Goal: Task Accomplishment & Management: Complete application form

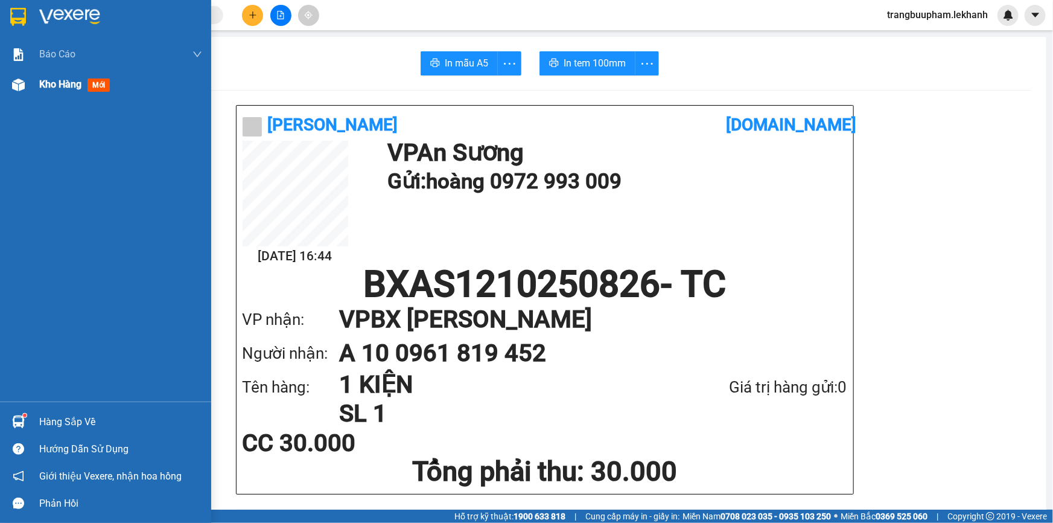
click at [37, 95] on div "Kho hàng mới" at bounding box center [105, 84] width 211 height 30
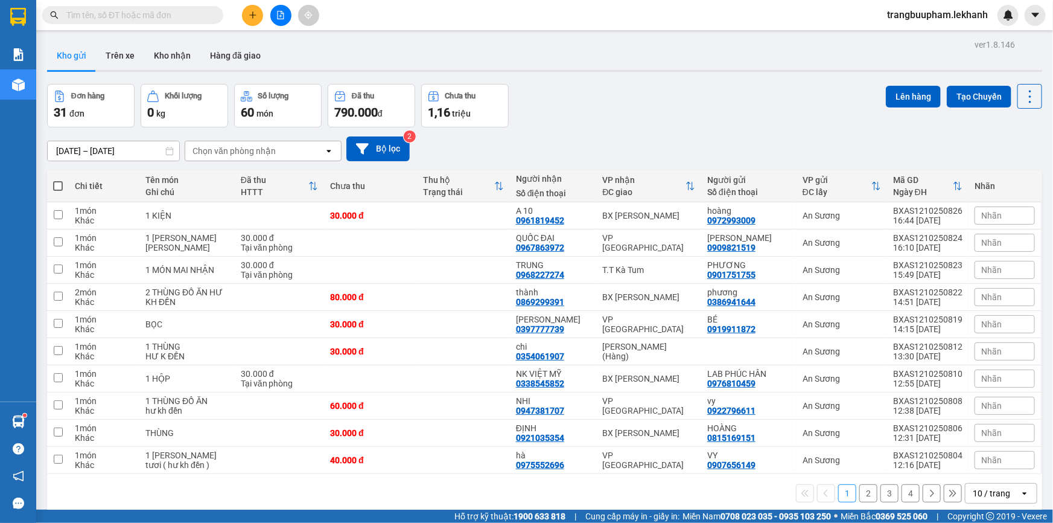
click at [156, 5] on div "Kết quả [PERSON_NAME] ( 118 ) Bộ lọc Mã ĐH Trạng thái Món hàng Tổng [PERSON_NAM…" at bounding box center [117, 15] width 235 height 21
click at [156, 18] on input "text" at bounding box center [137, 14] width 142 height 13
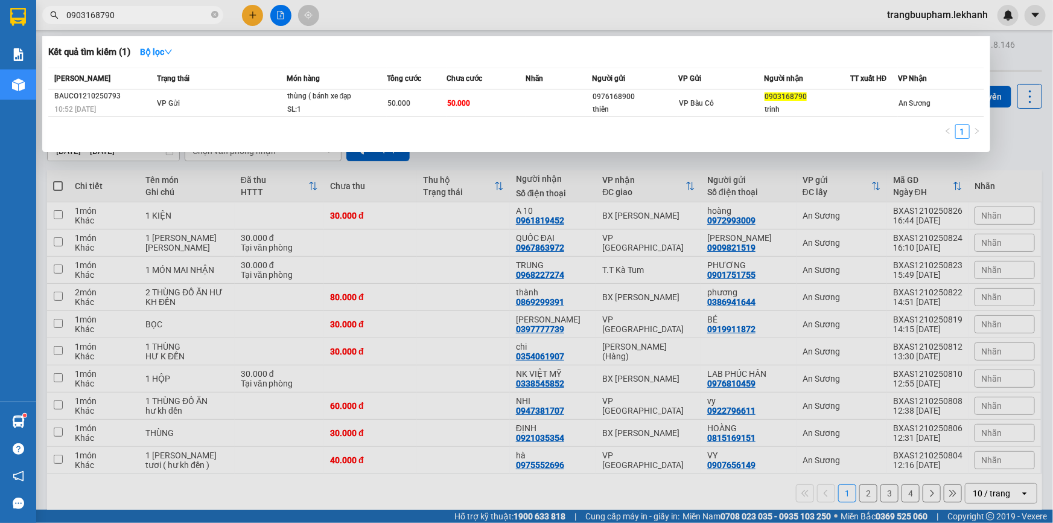
click at [132, 13] on input "0903168790" at bounding box center [137, 14] width 142 height 13
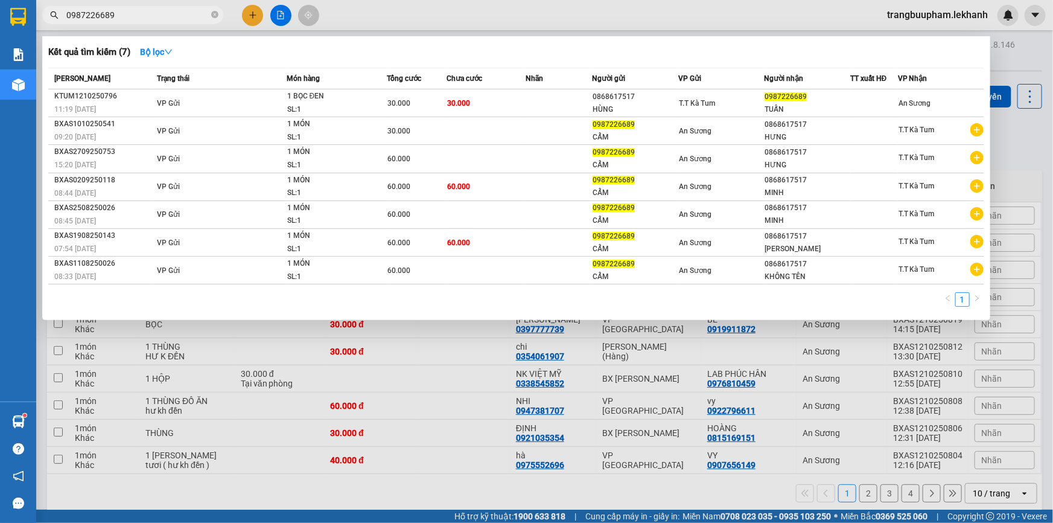
type input "0987226689"
click at [249, 10] on div at bounding box center [526, 261] width 1053 height 523
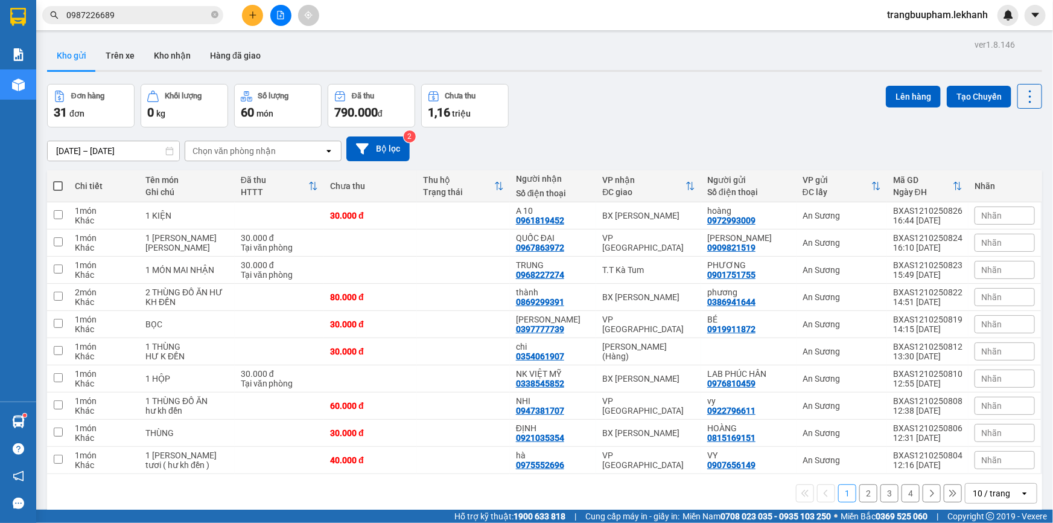
click at [249, 11] on icon "plus" at bounding box center [253, 15] width 8 height 8
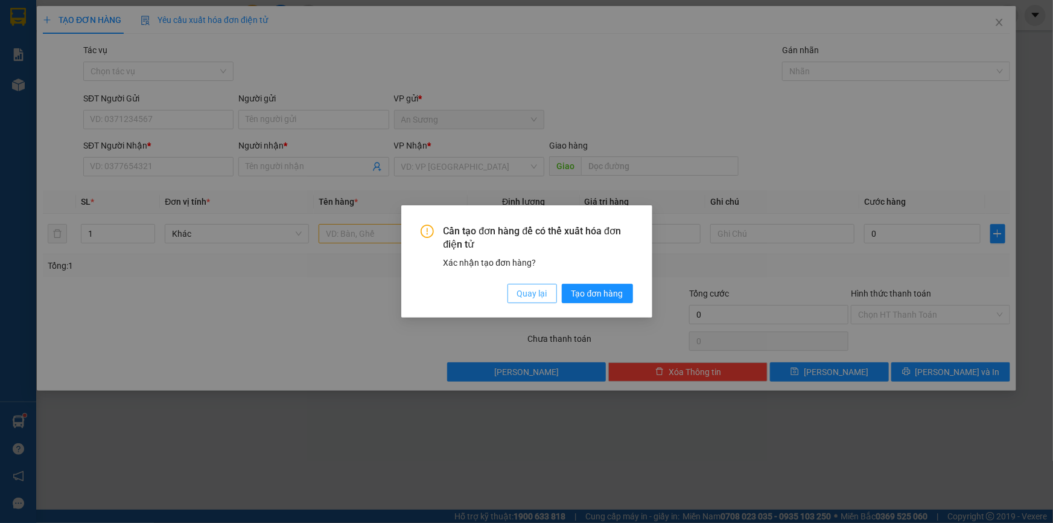
click at [542, 296] on span "Quay lại" at bounding box center [532, 293] width 30 height 13
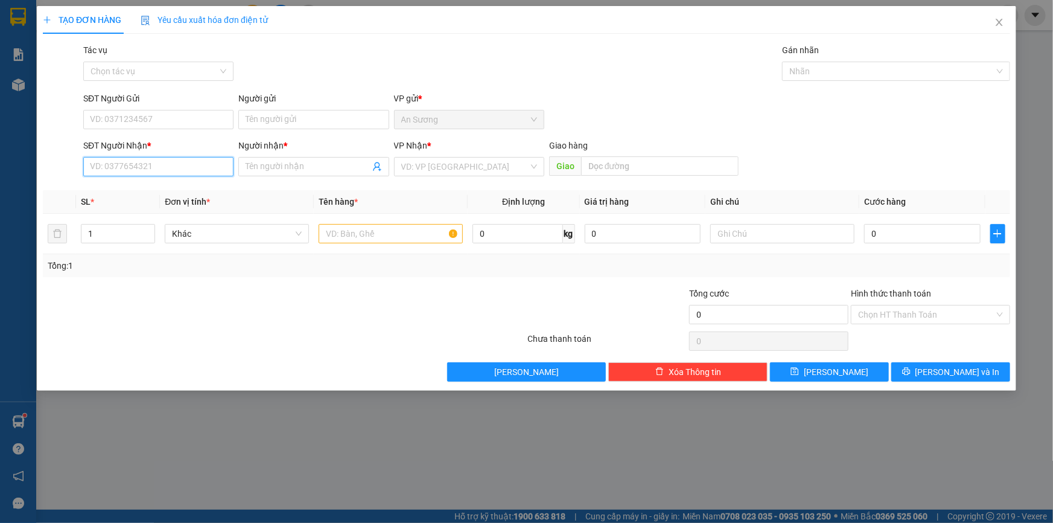
click at [167, 158] on input "SĐT Người Nhận *" at bounding box center [158, 166] width 150 height 19
click at [170, 164] on input "SĐT Người Nhận *" at bounding box center [158, 166] width 150 height 19
click at [138, 123] on input "SĐT Người Gửi" at bounding box center [158, 119] width 150 height 19
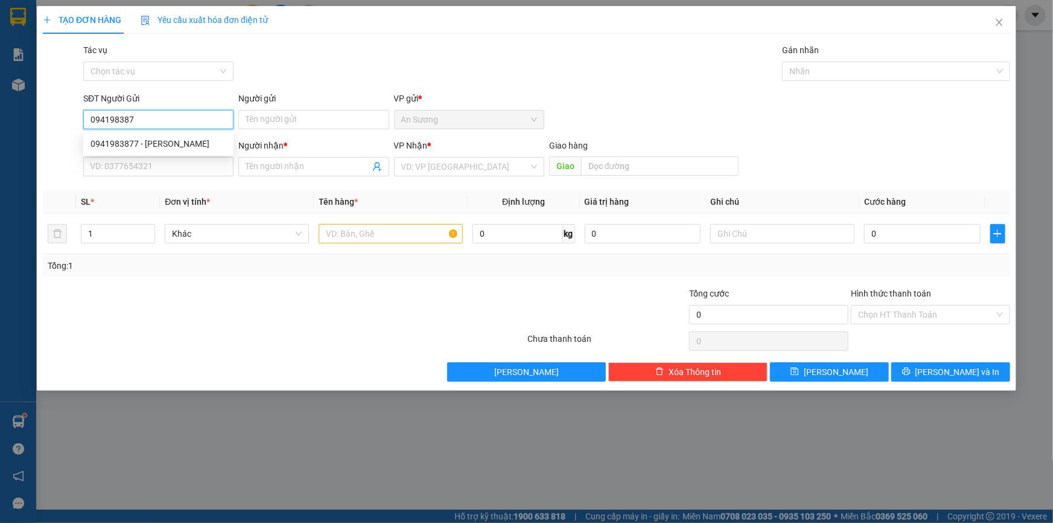
type input "0941983877"
click at [224, 149] on div "0941983877 - [PERSON_NAME]" at bounding box center [159, 143] width 136 height 13
type input "DŨNG"
type input "0988228779"
type input "TUẤN"
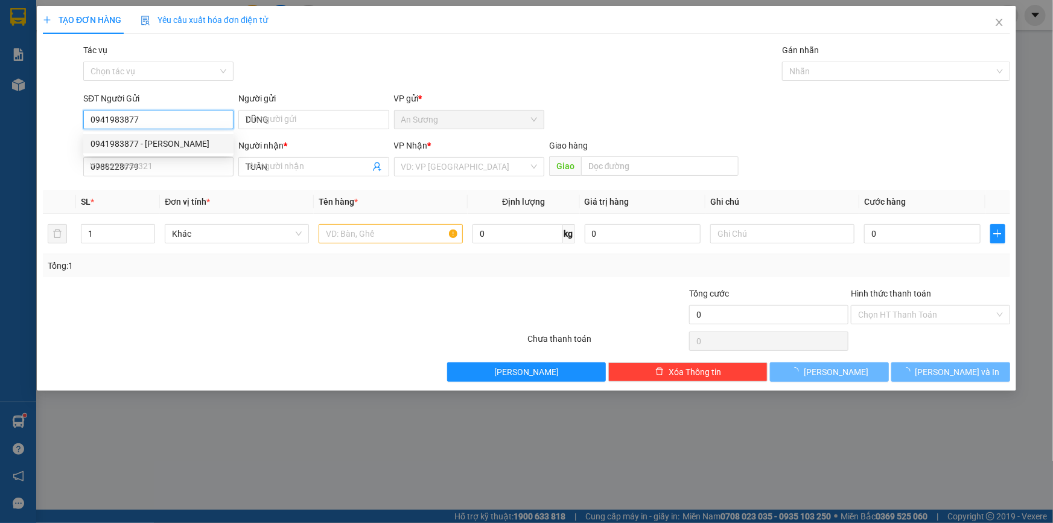
type input "40.000"
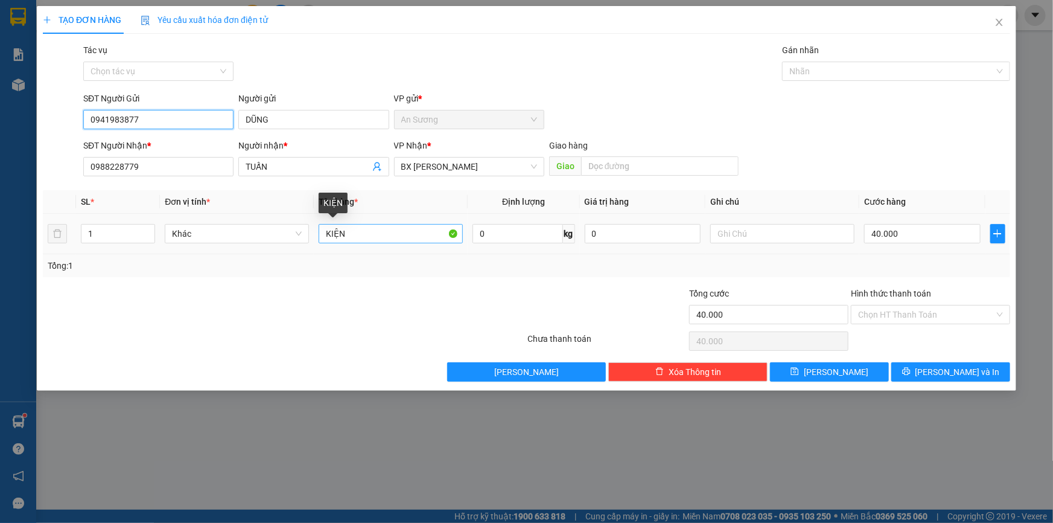
type input "0941983877"
click at [375, 234] on input "KIỆN" at bounding box center [391, 233] width 144 height 19
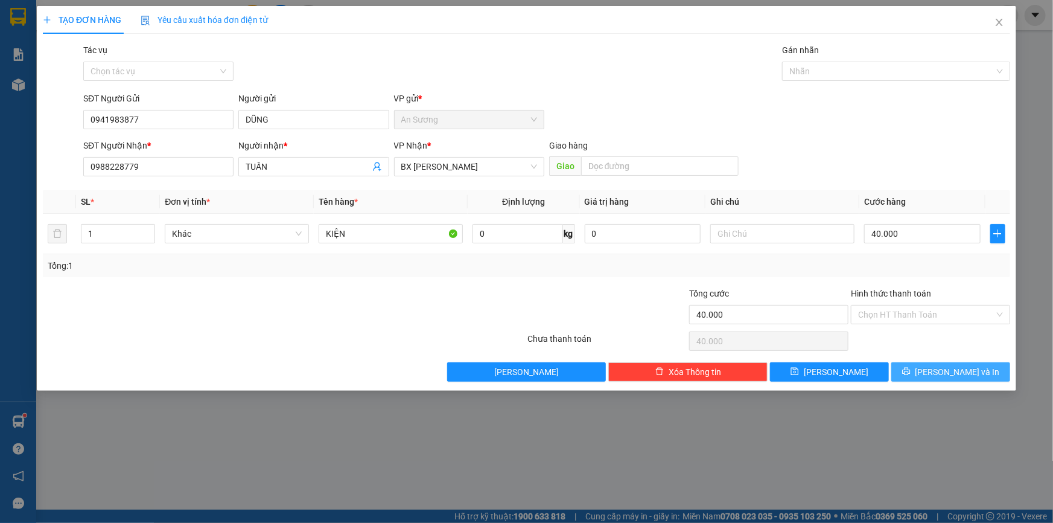
click at [959, 368] on span "[PERSON_NAME] và In" at bounding box center [958, 371] width 85 height 13
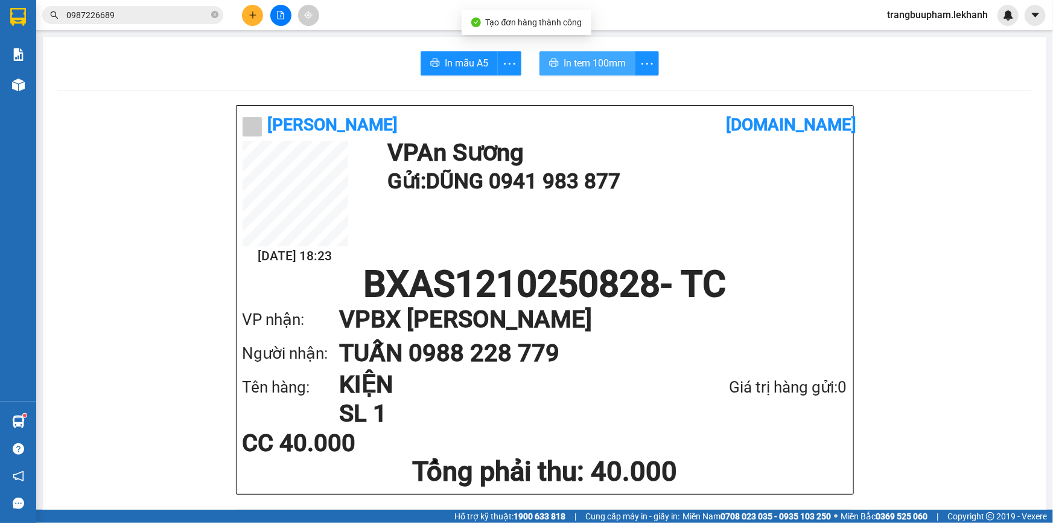
click at [564, 56] on span "In tem 100mm" at bounding box center [595, 63] width 62 height 15
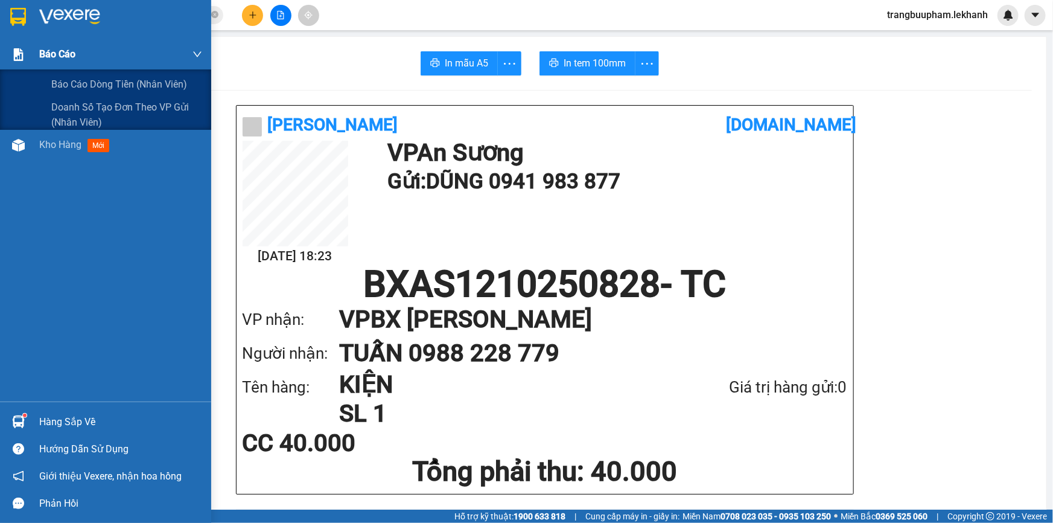
click at [68, 59] on span "Báo cáo" at bounding box center [57, 53] width 36 height 15
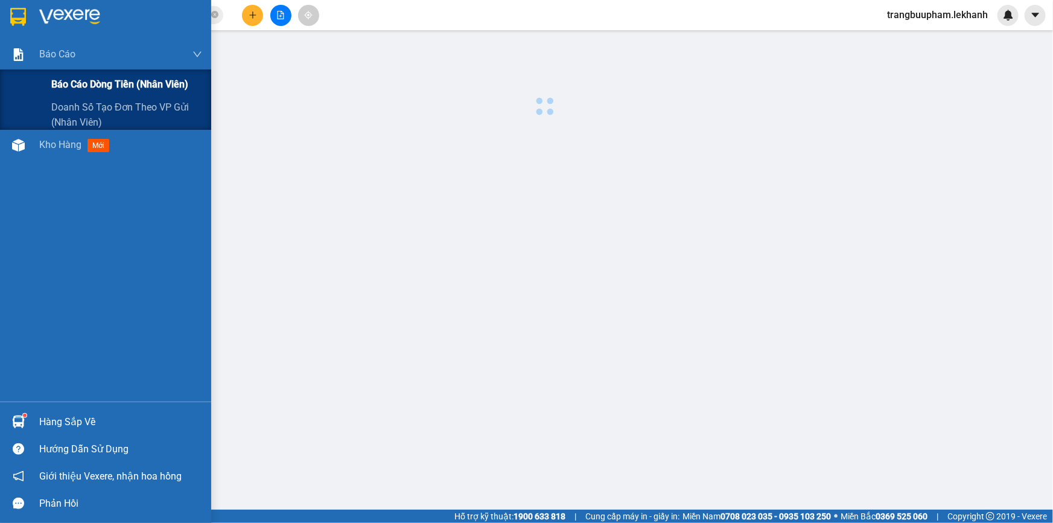
click at [72, 79] on span "Báo cáo dòng tiền (nhân viên)" at bounding box center [119, 84] width 137 height 15
